Goal: Task Accomplishment & Management: Manage account settings

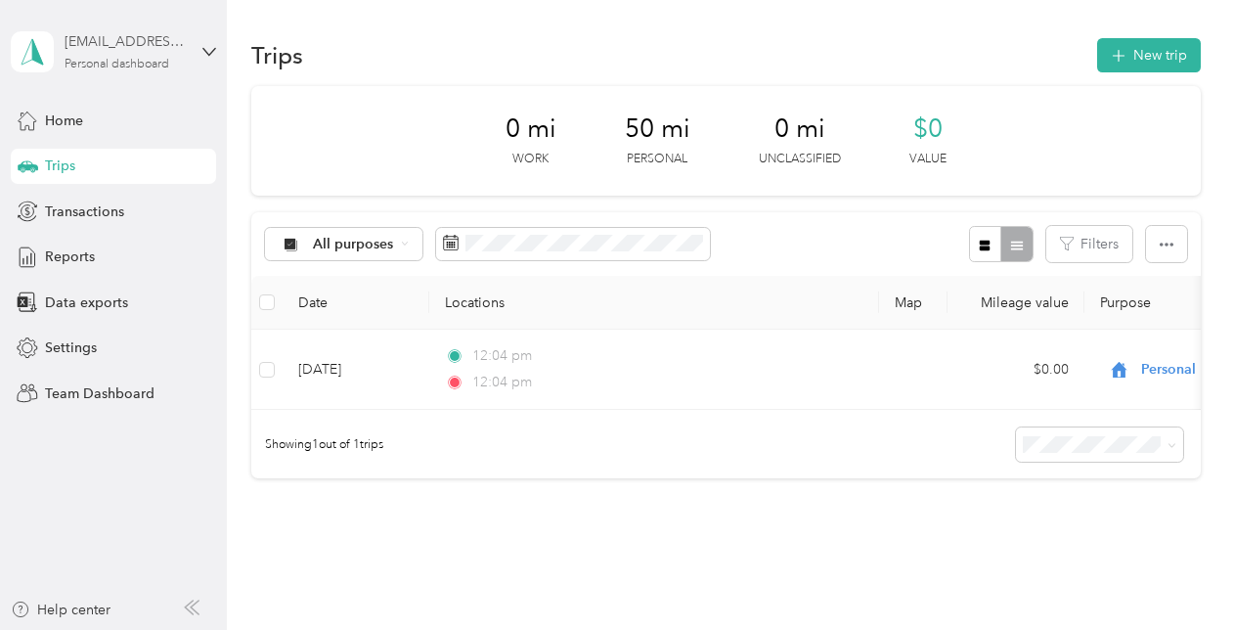
click at [174, 62] on div "[EMAIL_ADDRESS][DOMAIN_NAME] Personal dashboard" at bounding box center [126, 50] width 122 height 39
click at [179, 263] on div "You’re signed in as [EMAIL_ADDRESS][DOMAIN_NAME] Team dashboard Personal dashbo…" at bounding box center [217, 174] width 412 height 199
click at [97, 64] on div "Personal dashboard" at bounding box center [117, 65] width 105 height 12
click at [79, 261] on div "You’re signed in as [EMAIL_ADDRESS][DOMAIN_NAME] Team dashboard Personal dashbo…" at bounding box center [217, 179] width 412 height 199
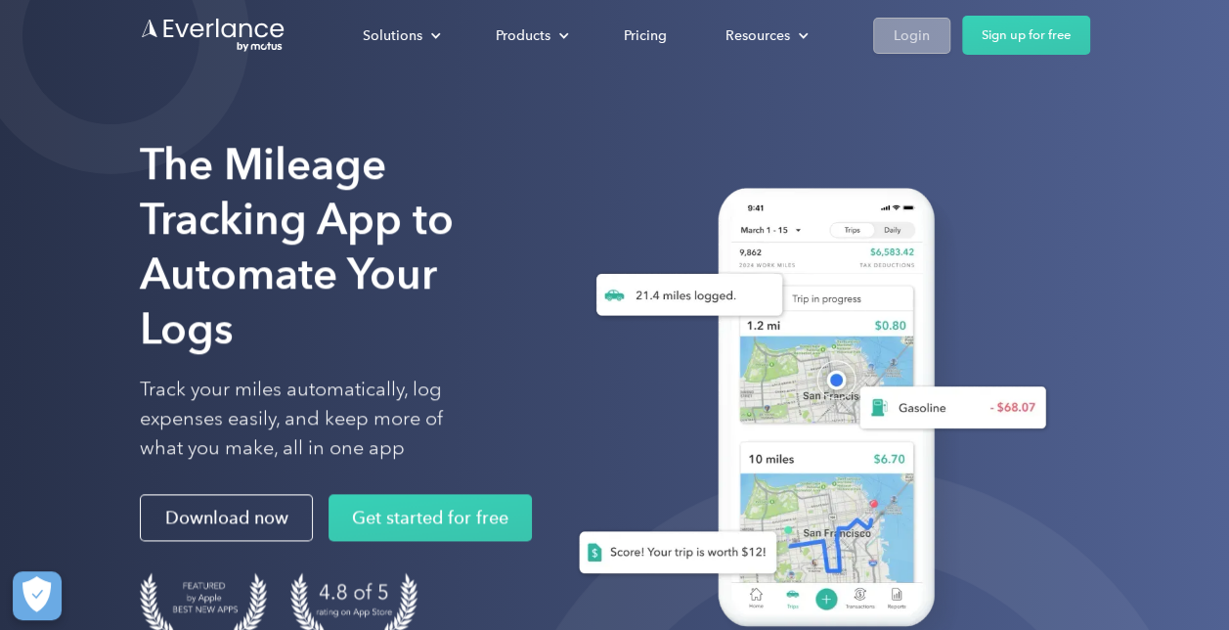
click at [922, 35] on div "Login" at bounding box center [912, 35] width 36 height 24
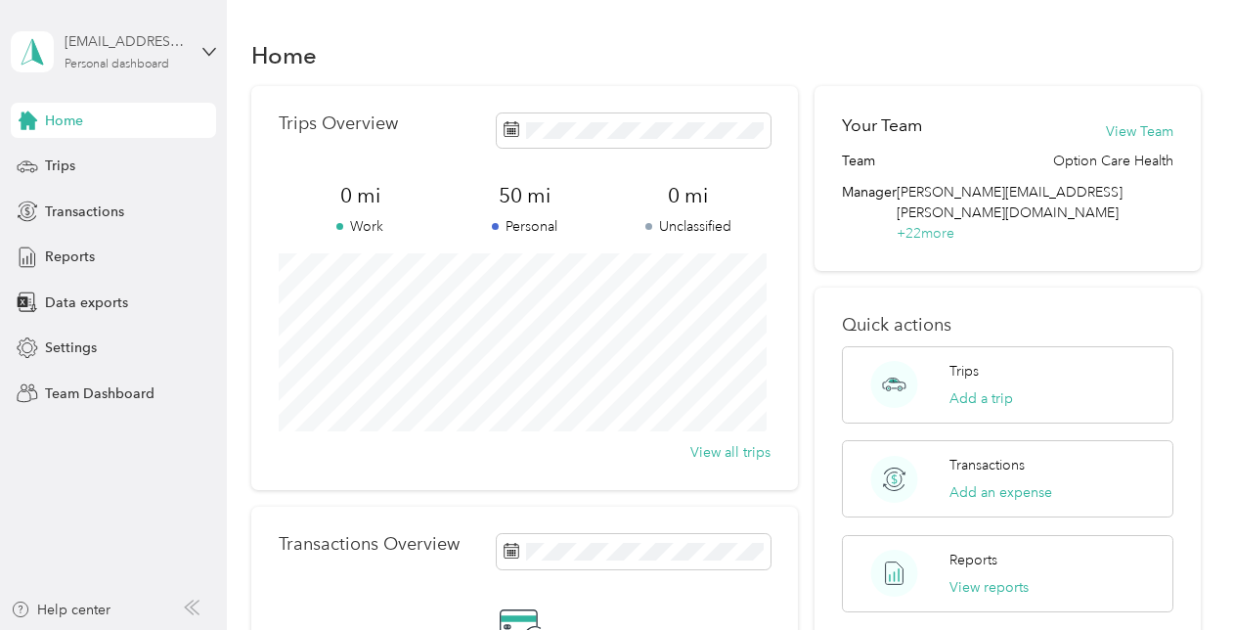
click at [160, 33] on div "[EMAIL_ADDRESS][DOMAIN_NAME]" at bounding box center [126, 41] width 122 height 21
click at [82, 243] on div "Log out" at bounding box center [65, 245] width 75 height 21
